Goal: Navigation & Orientation: Find specific page/section

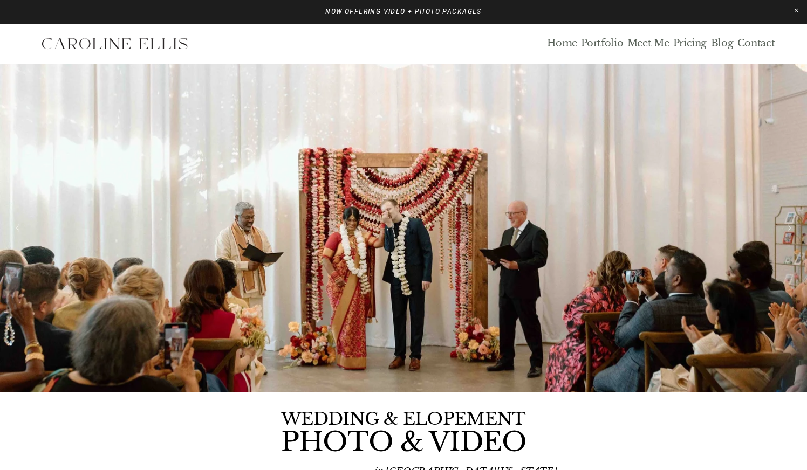
click at [721, 44] on link "Blog" at bounding box center [722, 43] width 23 height 12
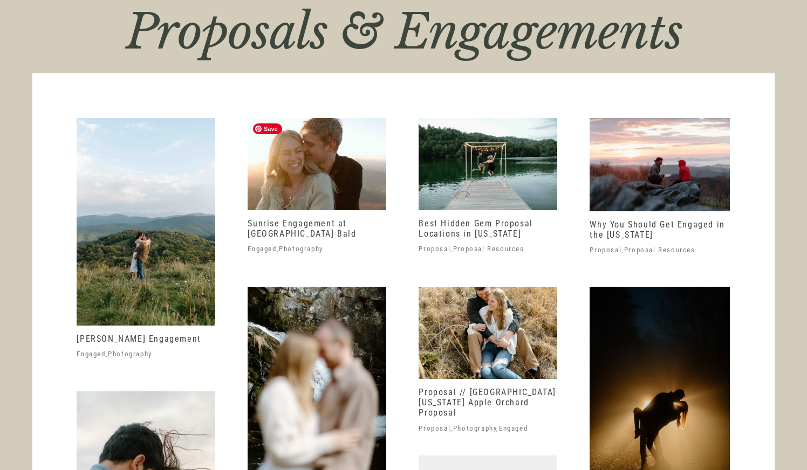
scroll to position [2014, 0]
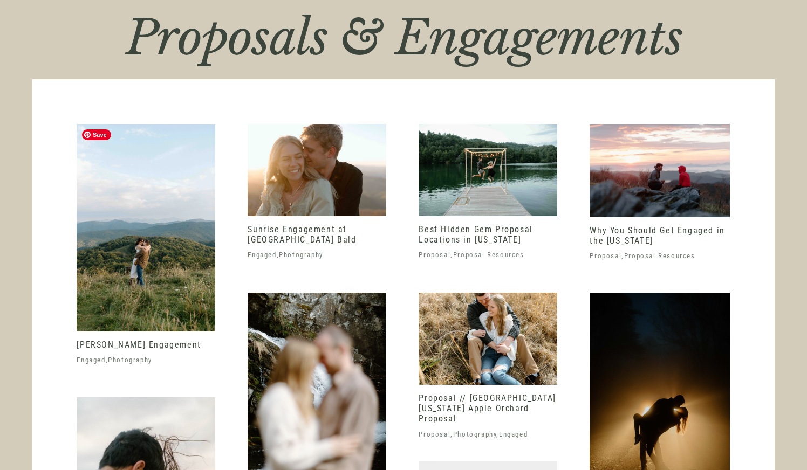
click at [157, 231] on img at bounding box center [146, 228] width 139 height 208
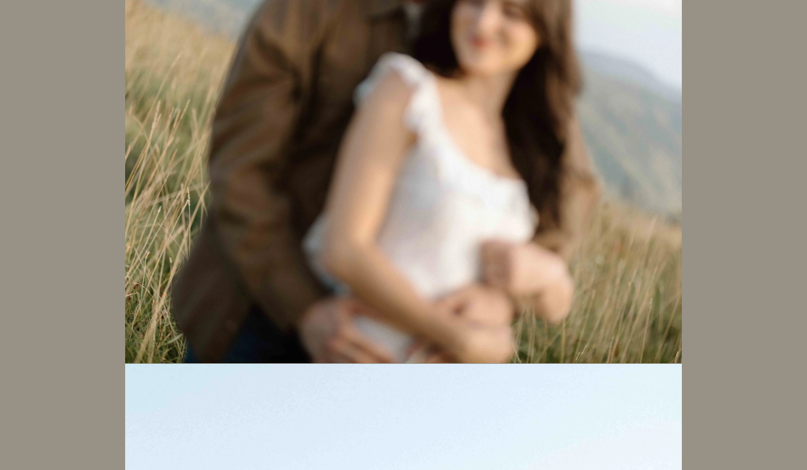
scroll to position [2545, 0]
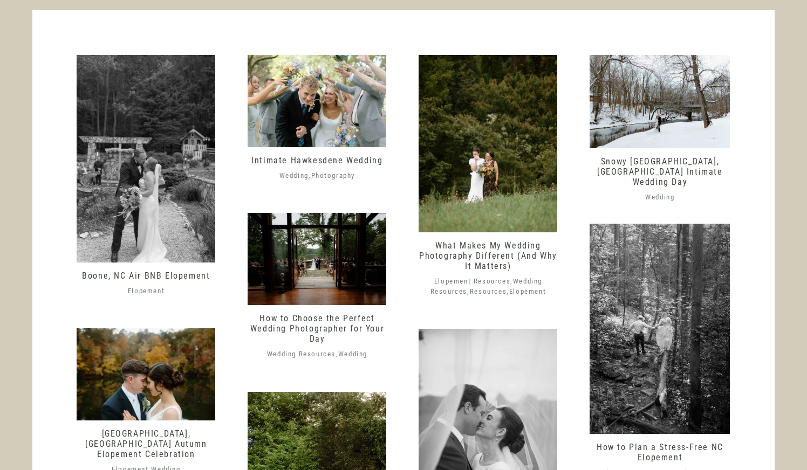
scroll to position [522, 0]
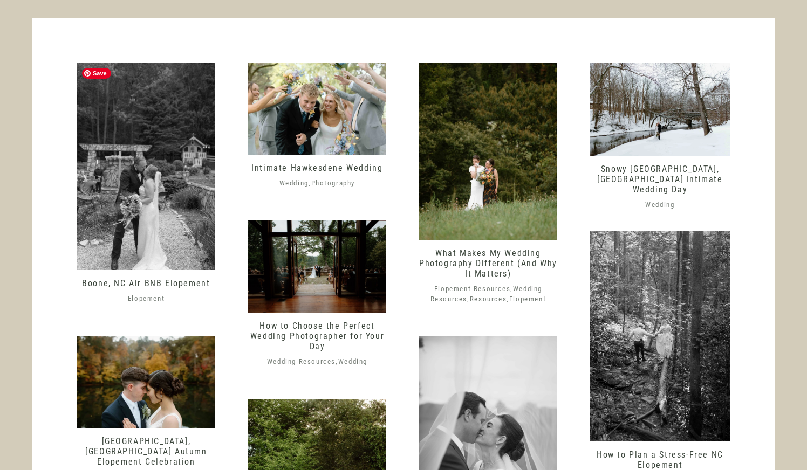
click at [130, 211] on img at bounding box center [146, 167] width 139 height 208
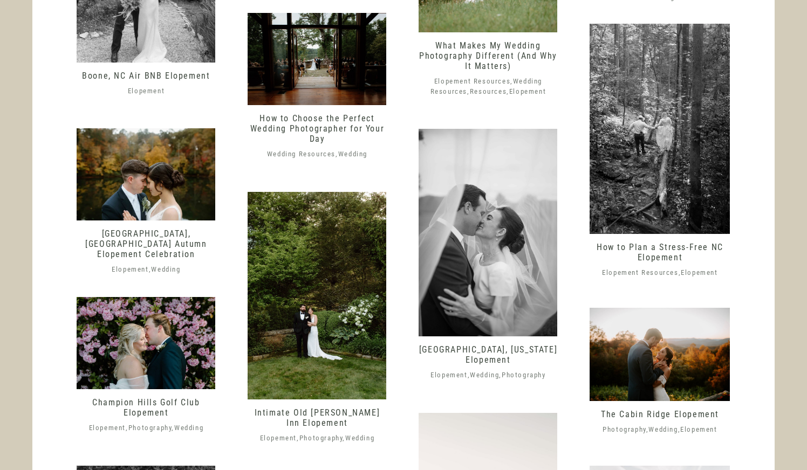
scroll to position [732, 0]
